Goal: Check status: Check status

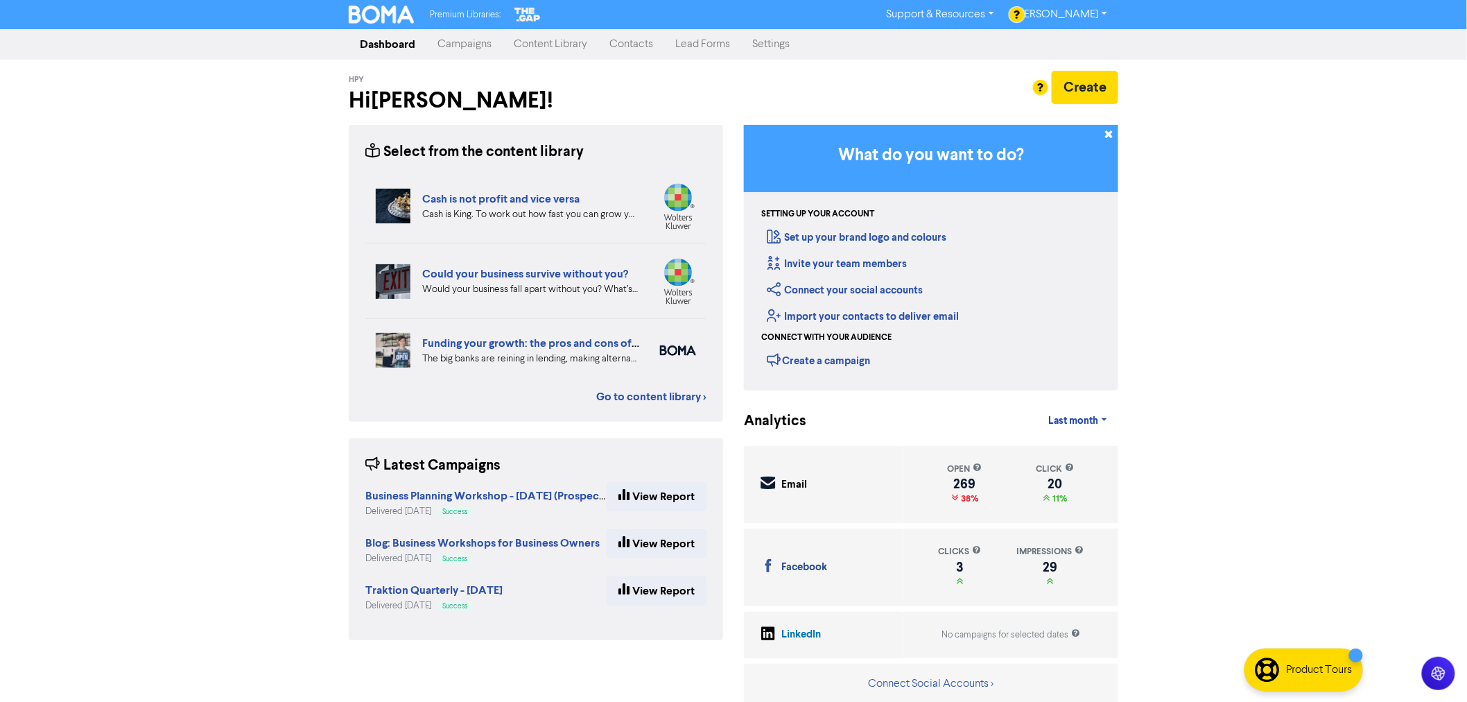
click at [634, 37] on link "Contacts" at bounding box center [631, 45] width 66 height 28
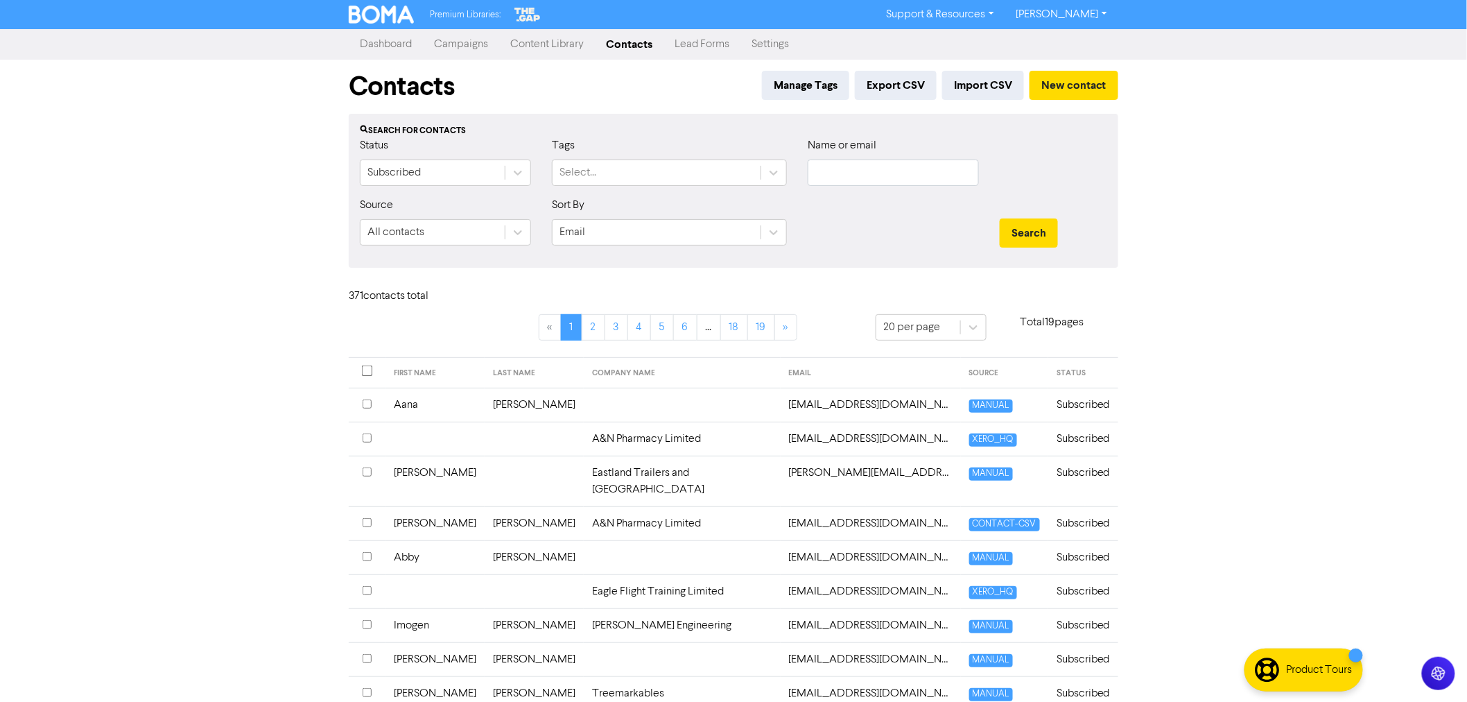
click at [573, 38] on link "Content Library" at bounding box center [547, 45] width 96 height 28
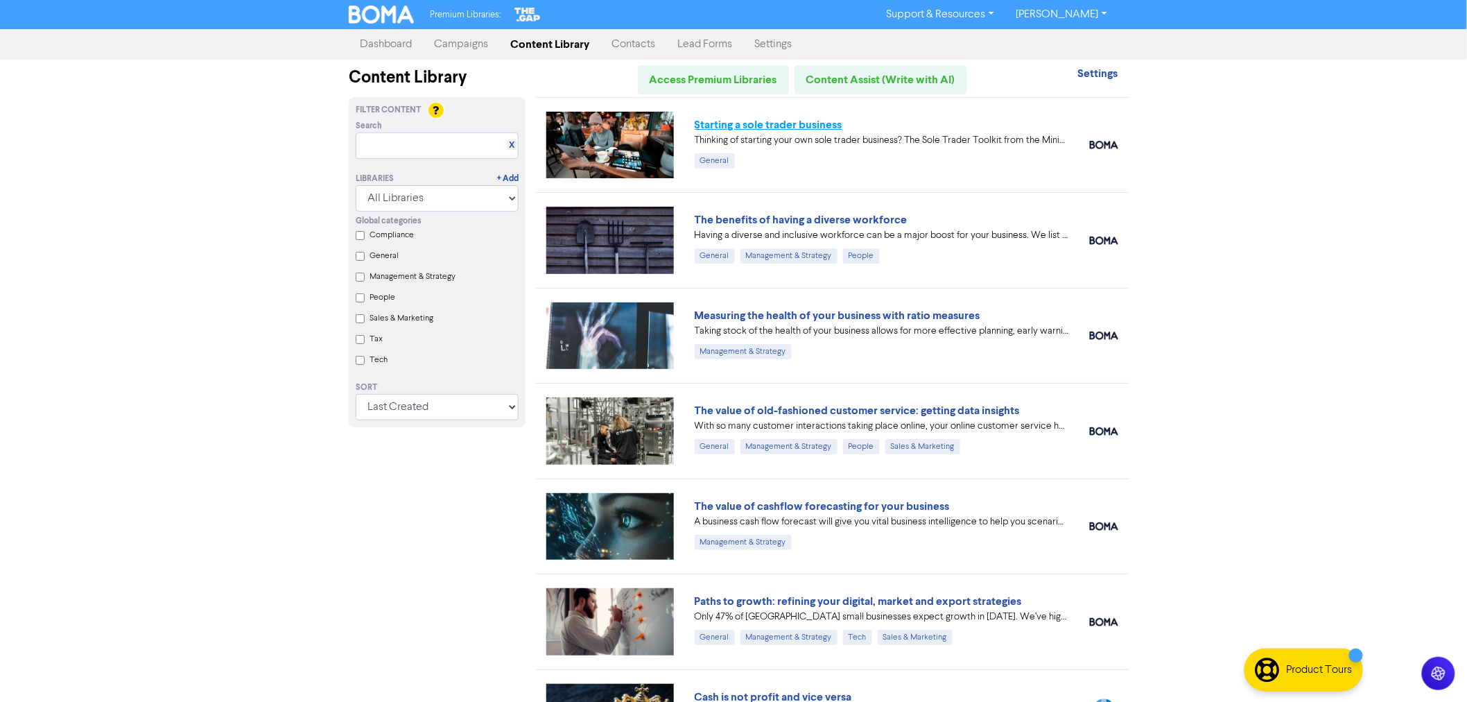
click at [747, 119] on link "Starting a sole trader business" at bounding box center [769, 125] width 148 height 14
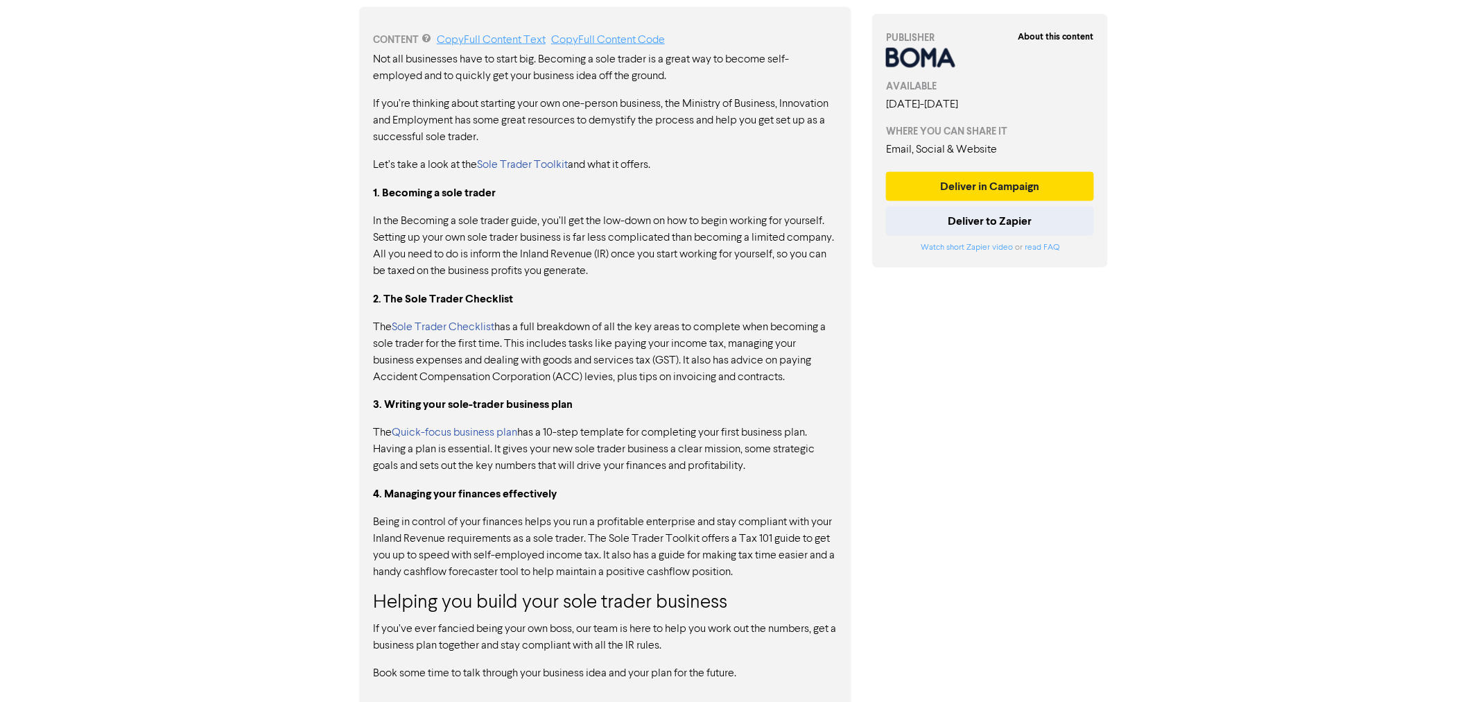
scroll to position [717, 0]
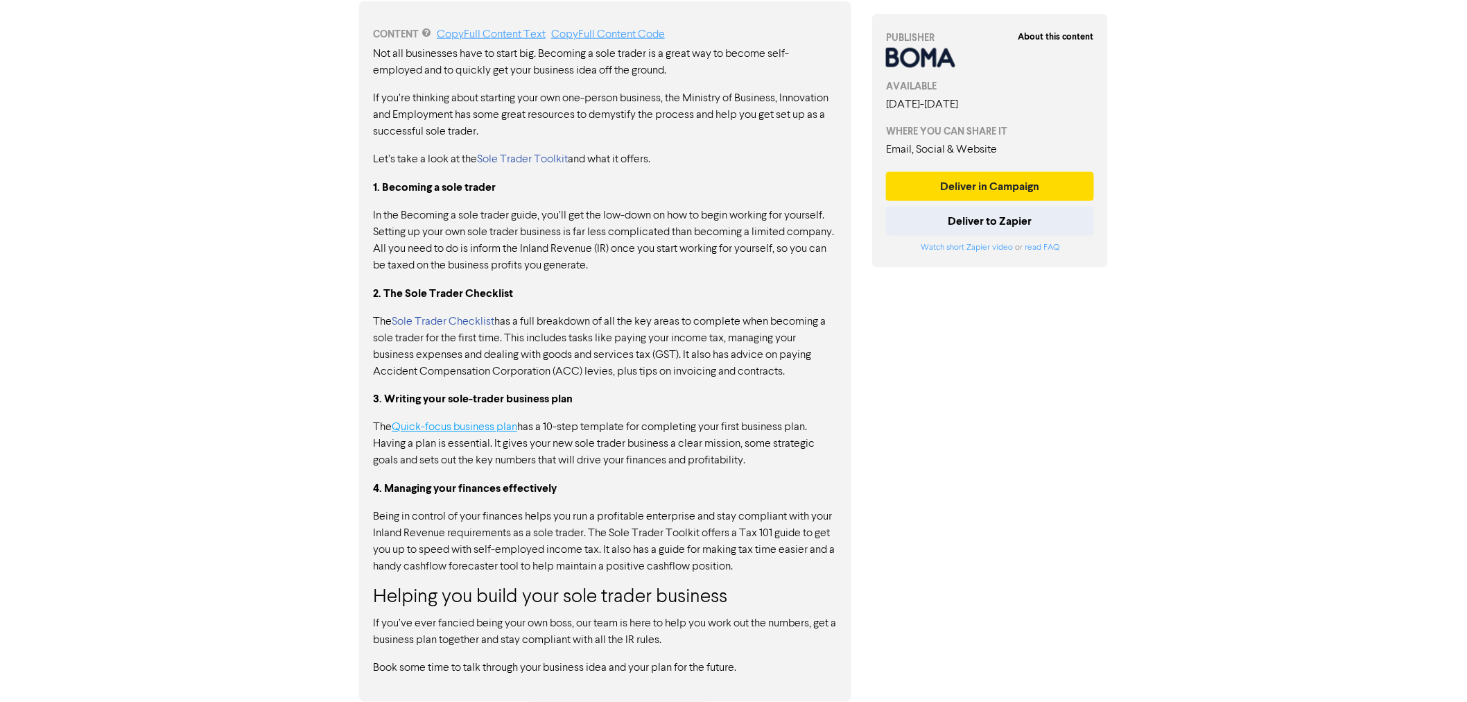
click at [465, 428] on link "Quick-focus business plan" at bounding box center [454, 427] width 125 height 11
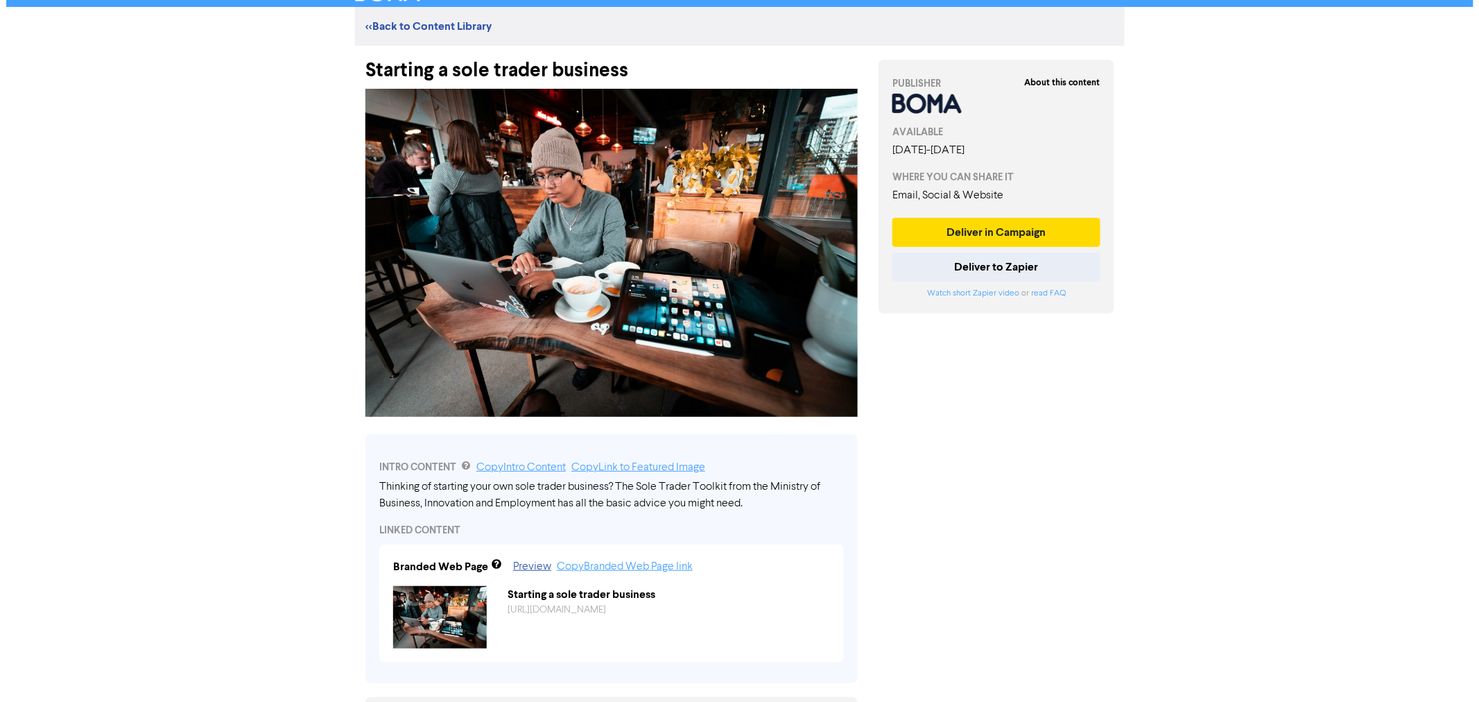
scroll to position [0, 0]
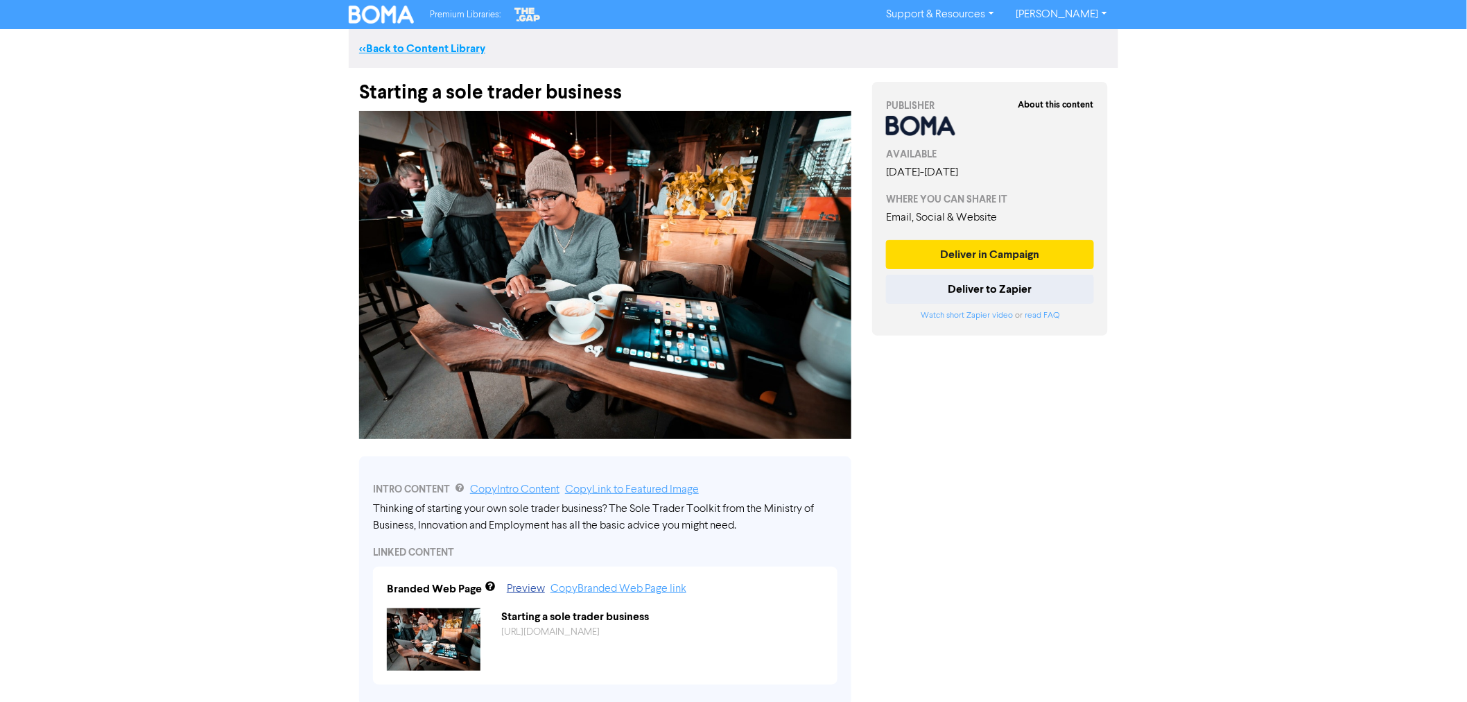
click at [439, 46] on link "<< Back to Content Library" at bounding box center [422, 49] width 126 height 14
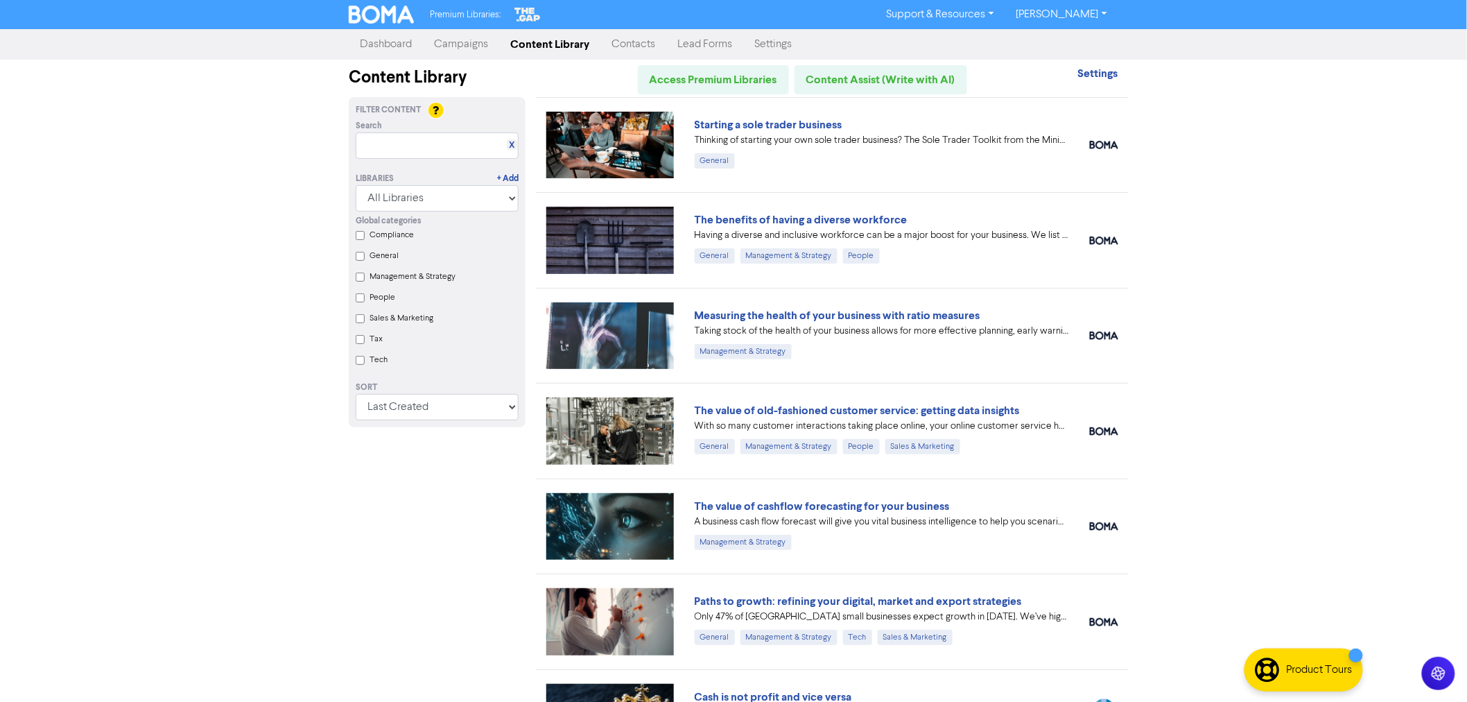
click at [451, 45] on link "Campaigns" at bounding box center [461, 45] width 76 height 28
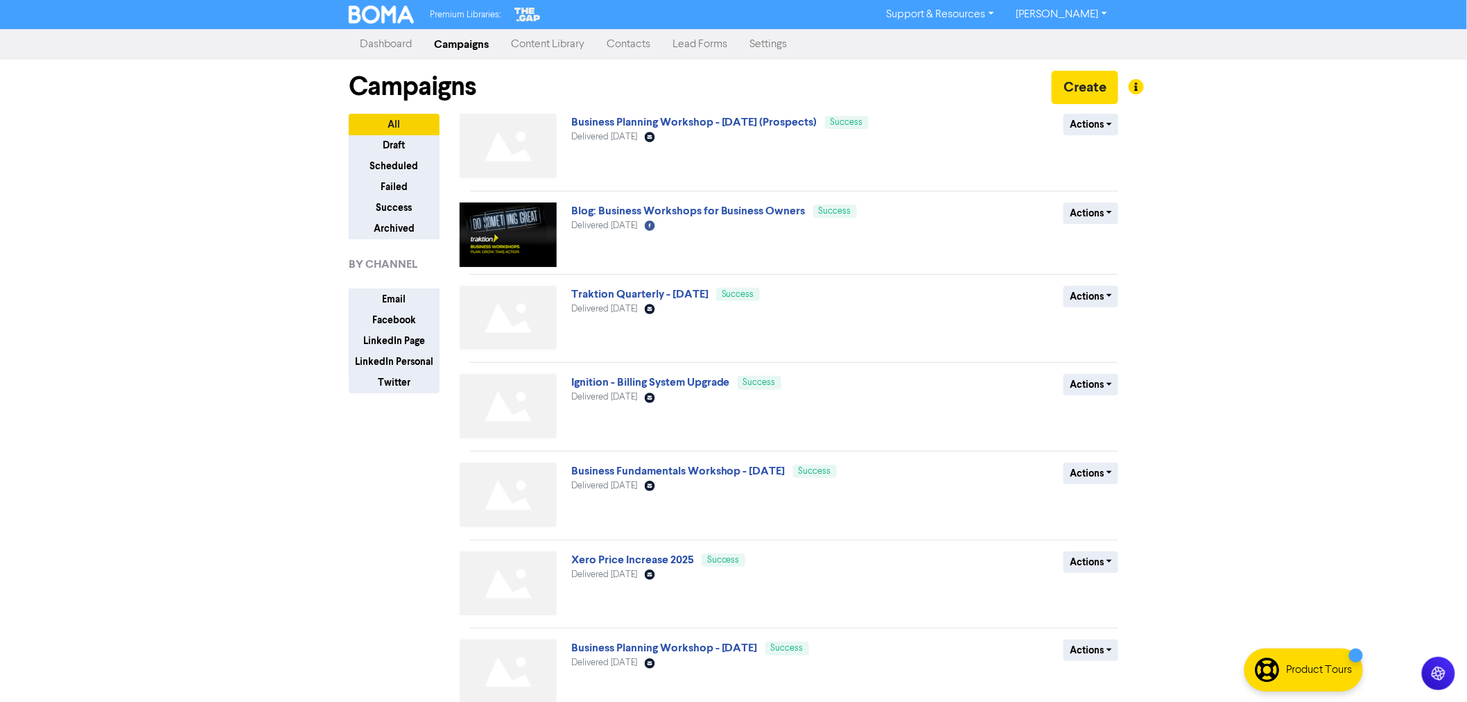
click at [618, 38] on link "Contacts" at bounding box center [628, 45] width 66 height 28
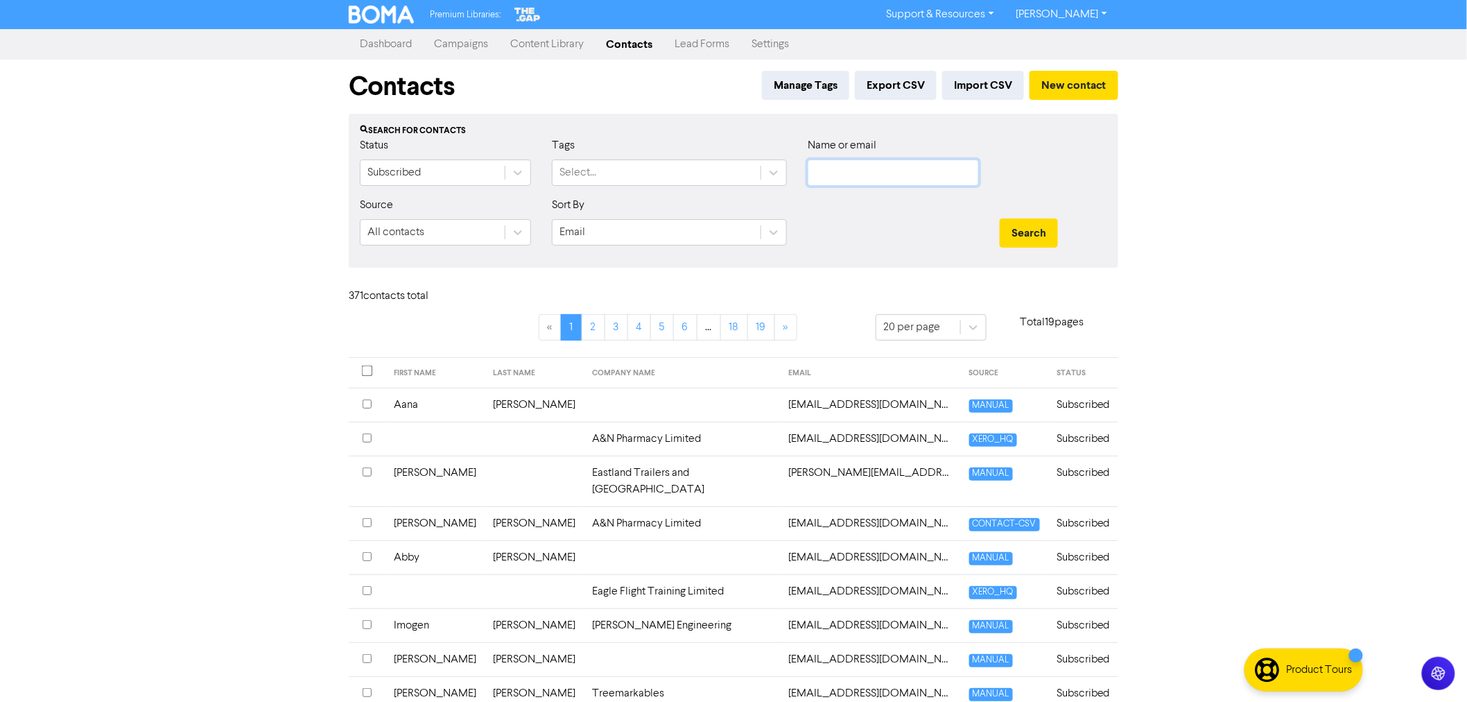
click at [856, 168] on input "text" at bounding box center [893, 172] width 171 height 26
paste input "clintml05@gmail.com"
type input "clintml05@gmail.com"
click at [1036, 232] on button "Search" at bounding box center [1029, 232] width 58 height 29
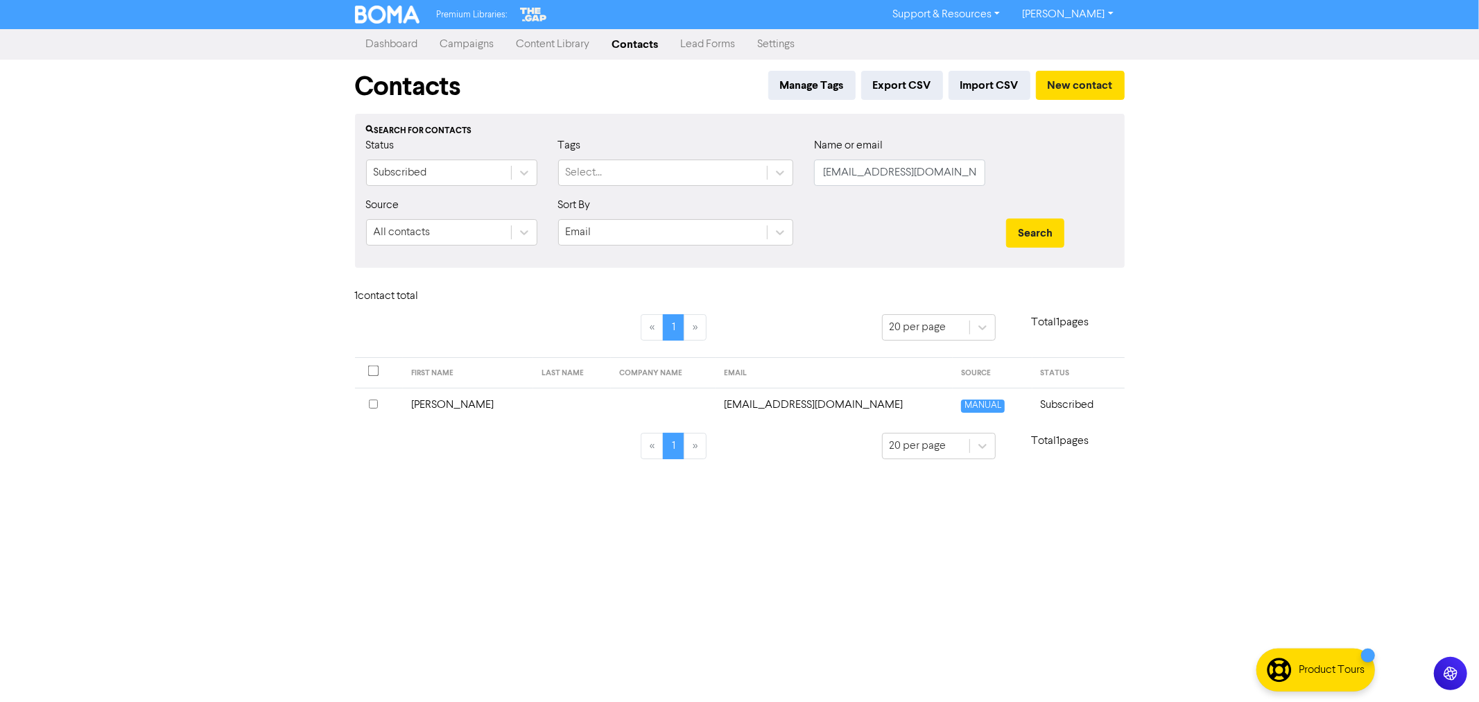
click at [440, 402] on td "Clint" at bounding box center [468, 404] width 130 height 34
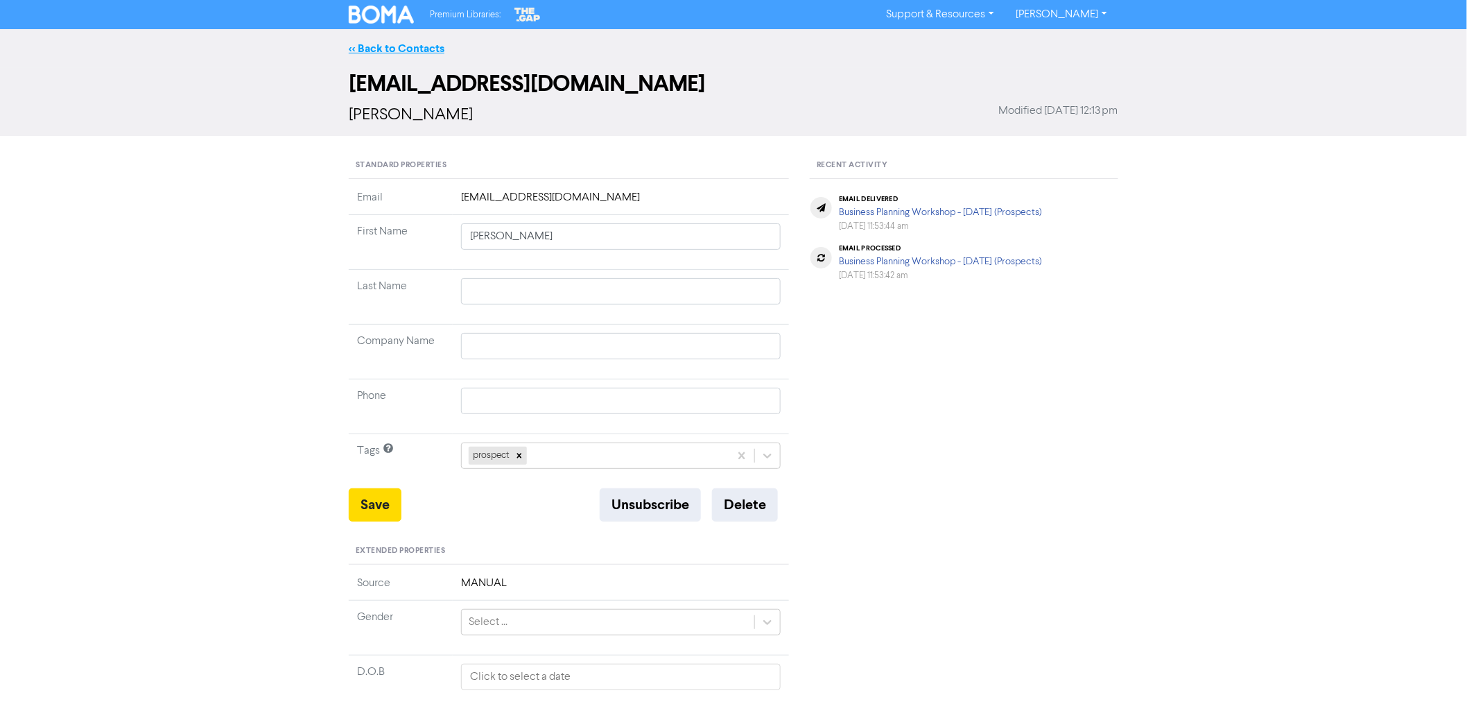
click at [392, 42] on link "<< Back to Contacts" at bounding box center [397, 49] width 96 height 14
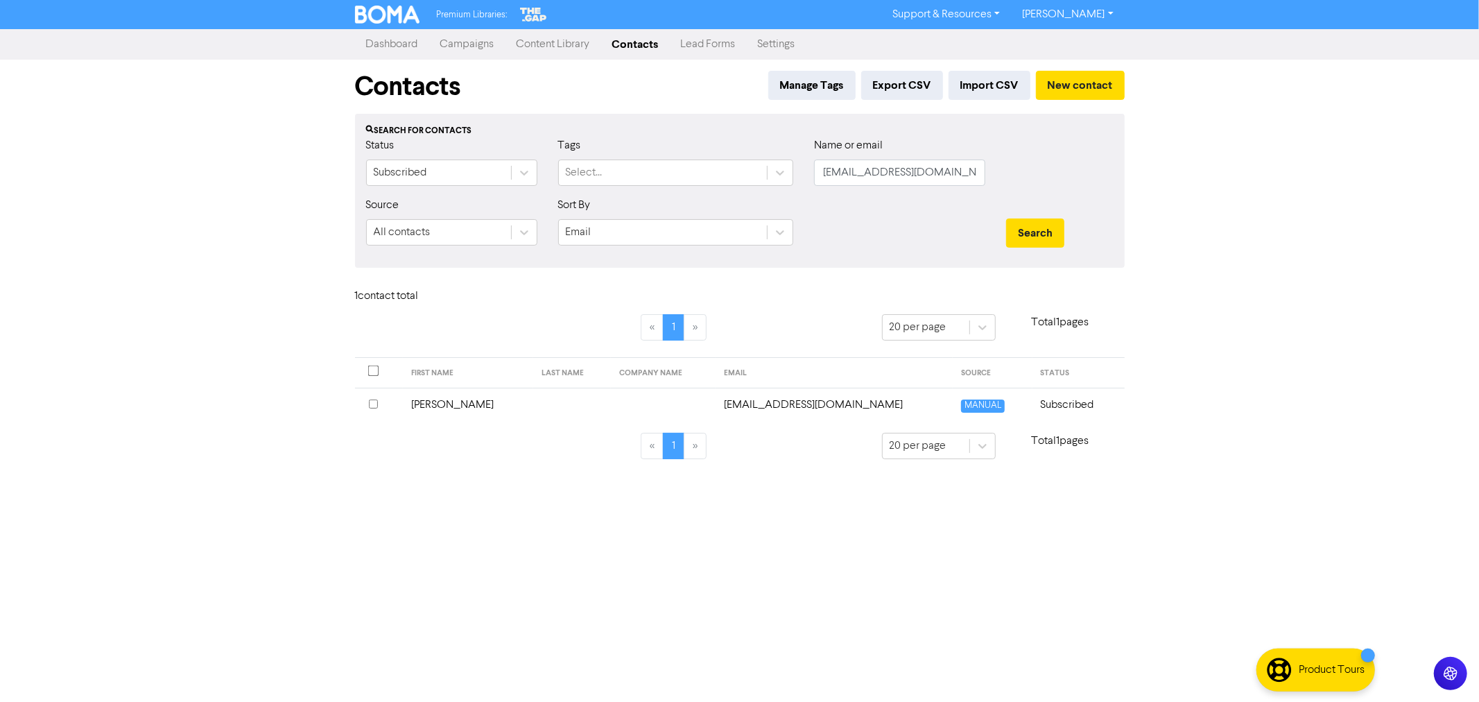
click at [469, 38] on link "Campaigns" at bounding box center [467, 45] width 76 height 28
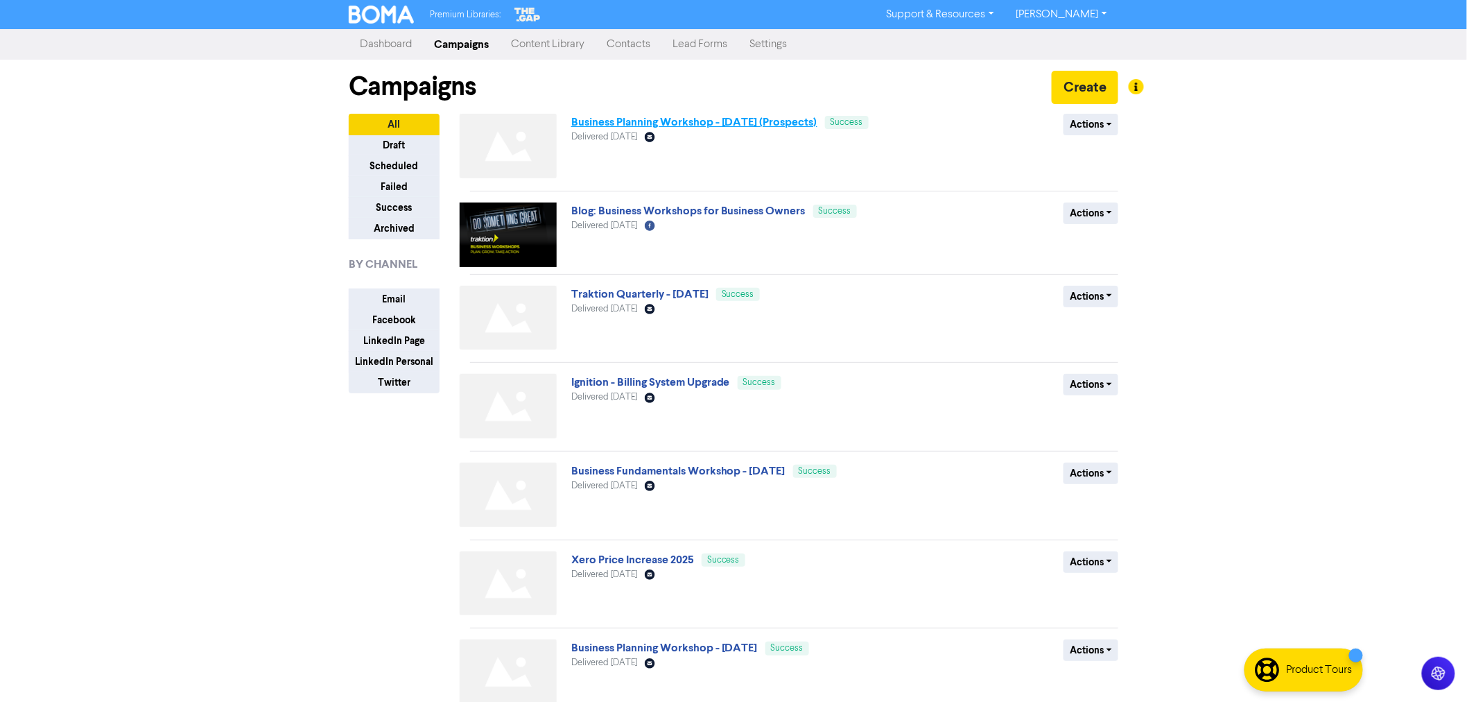
click at [631, 123] on link "Business Planning Workshop - [DATE] (Prospects)" at bounding box center [694, 122] width 246 height 14
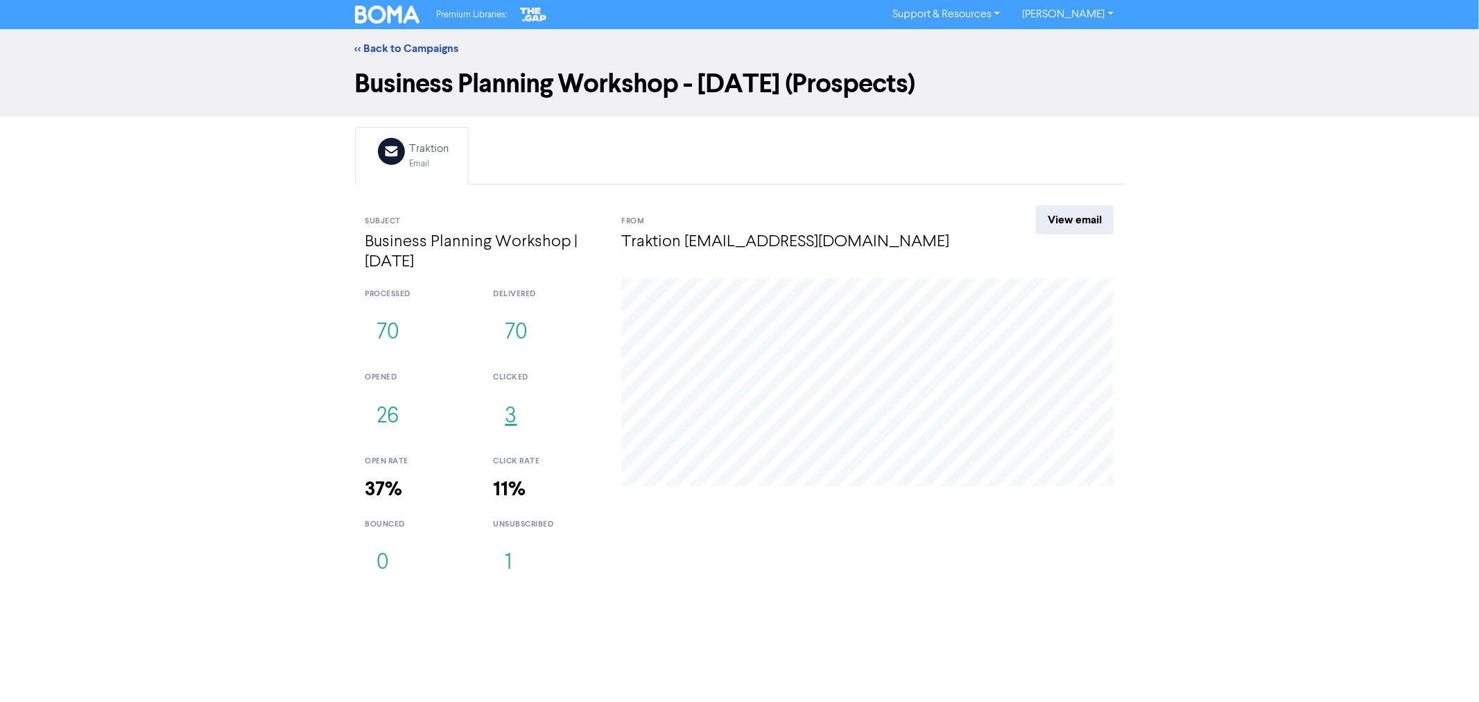
click at [510, 417] on button "3" at bounding box center [510, 417] width 35 height 46
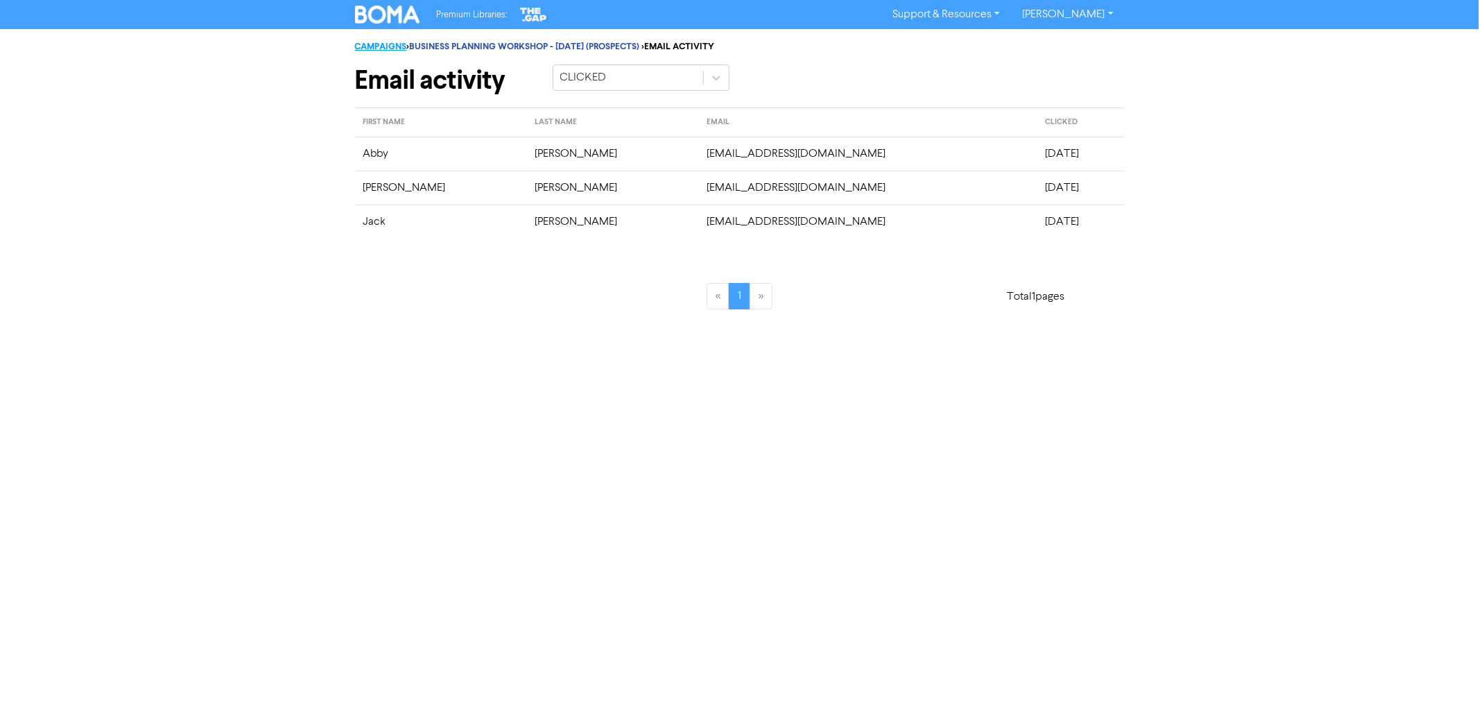
click at [372, 49] on link "CAMPAIGNS" at bounding box center [381, 46] width 52 height 11
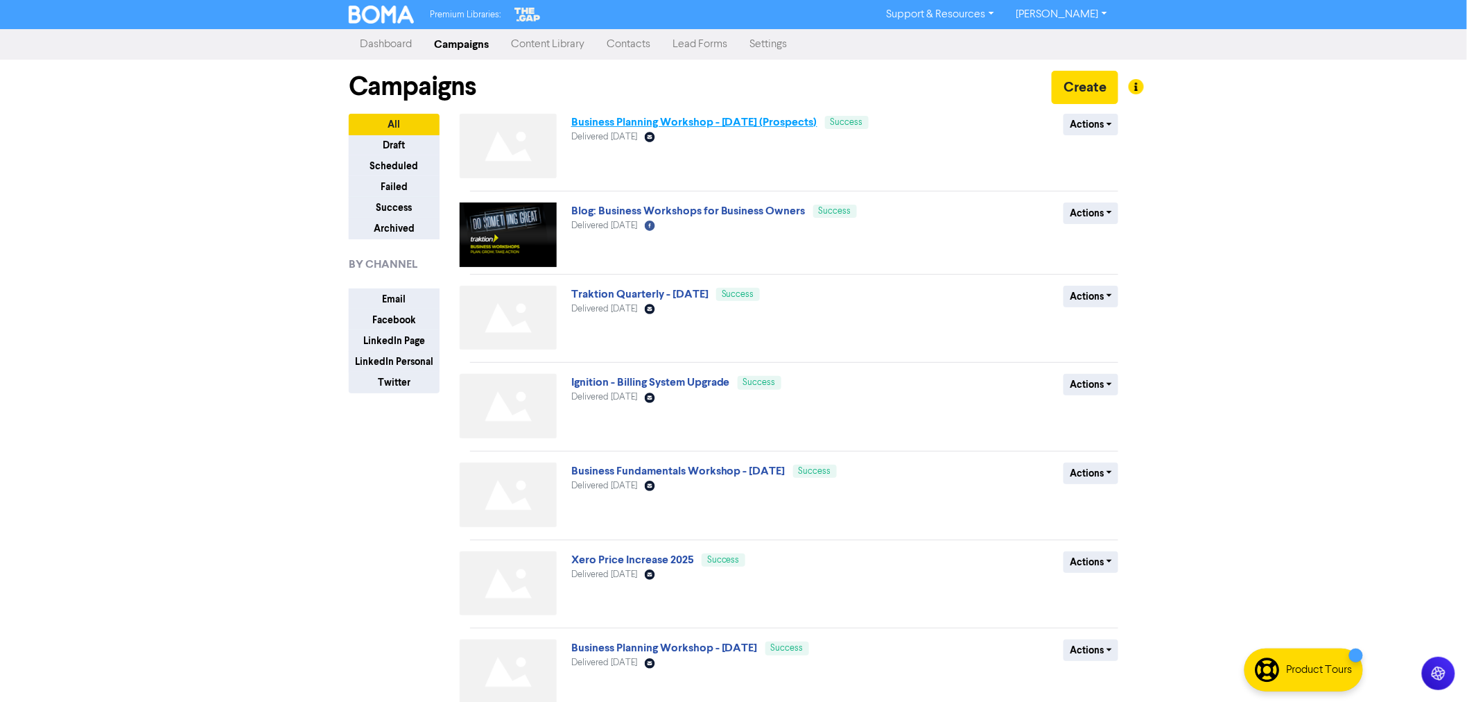
click at [656, 121] on link "Business Planning Workshop - [DATE] (Prospects)" at bounding box center [694, 122] width 246 height 14
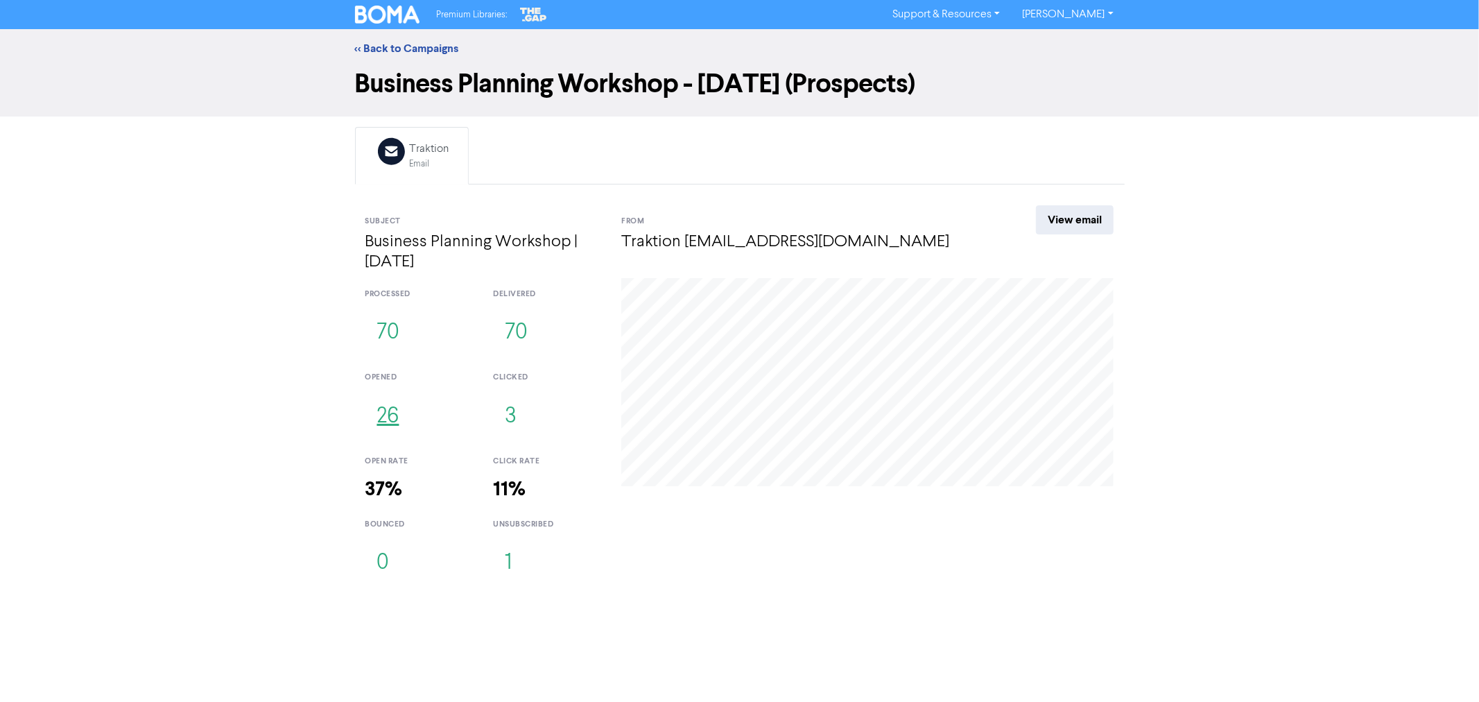
click at [388, 425] on button "26" at bounding box center [388, 417] width 46 height 46
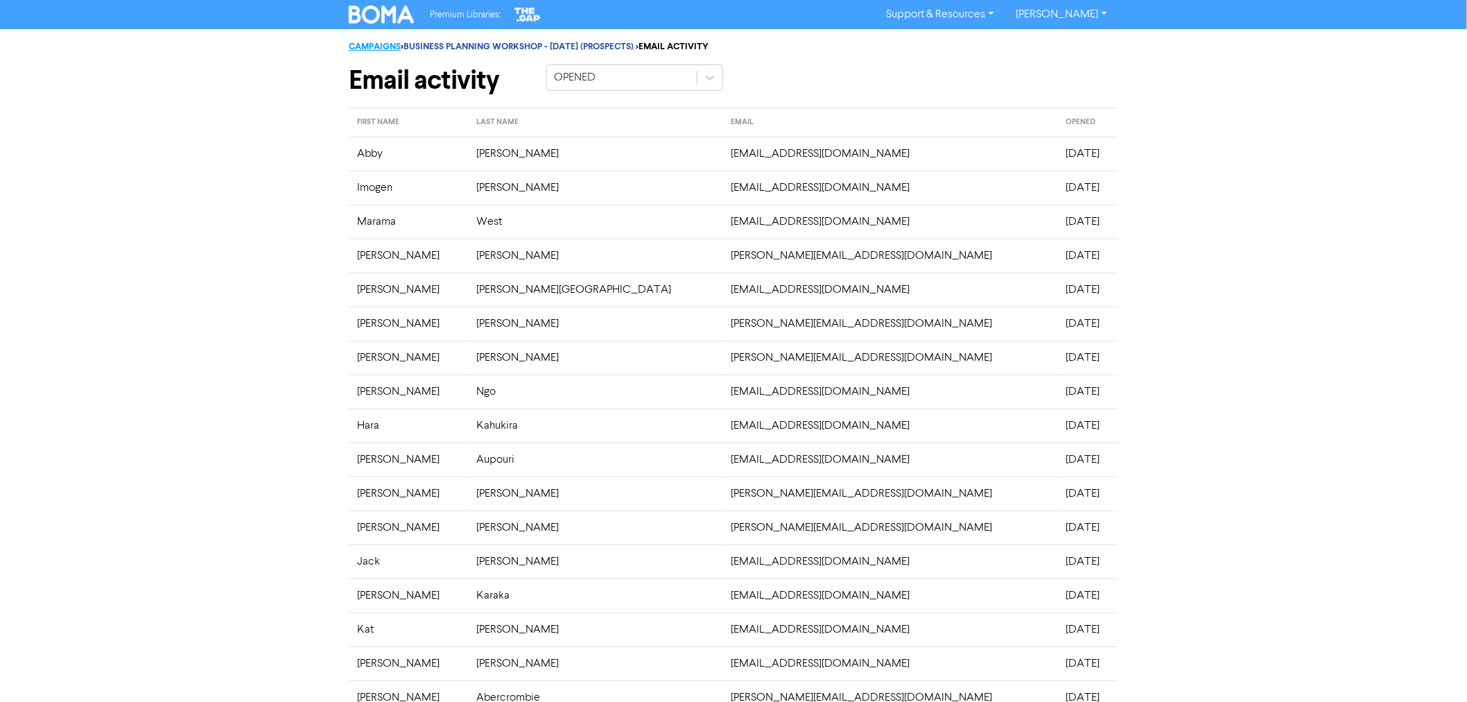
click at [379, 47] on link "CAMPAIGNS" at bounding box center [375, 46] width 52 height 11
